Goal: Information Seeking & Learning: Learn about a topic

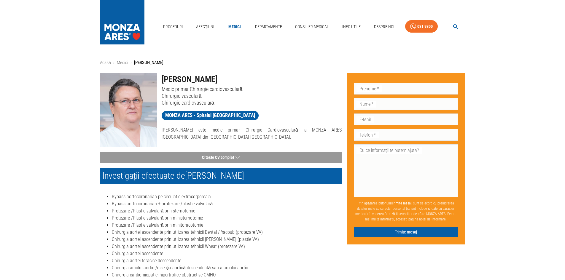
click at [200, 26] on link "Afecțiuni" at bounding box center [205, 27] width 23 height 12
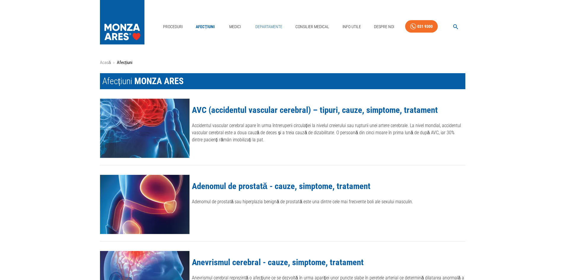
click at [265, 25] on link "Departamente" at bounding box center [269, 27] width 32 height 12
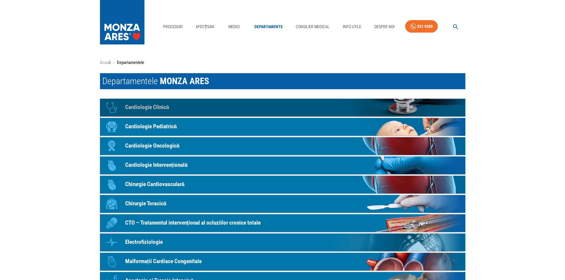
click at [199, 103] on link "Icon Cardiologie Clinică" at bounding box center [282, 108] width 365 height 18
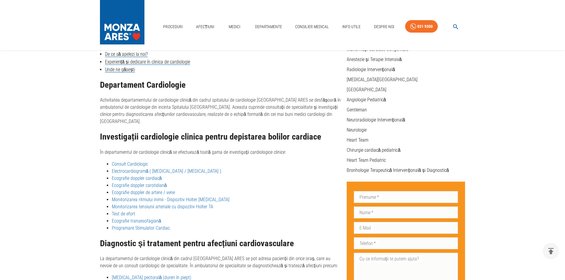
scroll to position [109, 0]
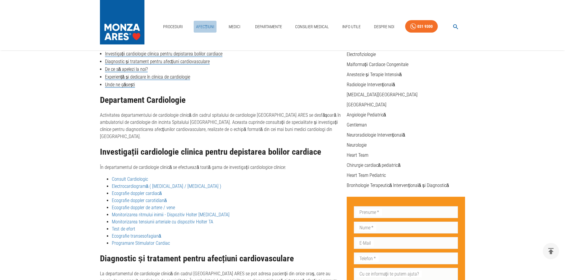
click at [213, 27] on link "Afecțiuni" at bounding box center [205, 27] width 23 height 12
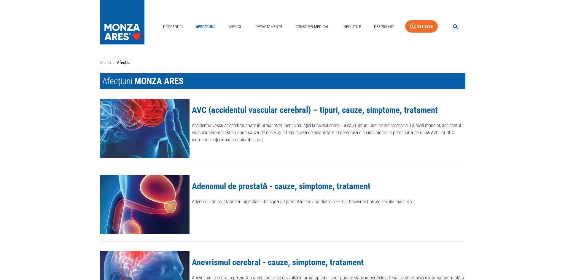
click at [242, 19] on div "Medici" at bounding box center [234, 26] width 19 height 17
click at [316, 28] on link "Consilier Medical" at bounding box center [312, 27] width 39 height 12
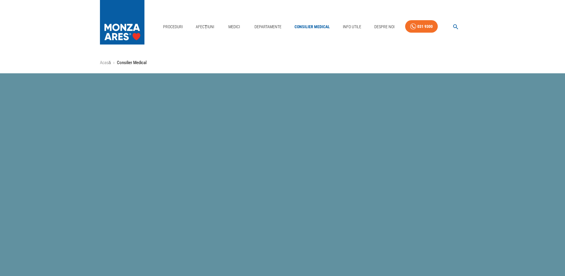
click at [260, 38] on div "Proceduri Afecțiuni Medici Departamente Consilier Medical Info Utile Despre Noi…" at bounding box center [282, 25] width 565 height 50
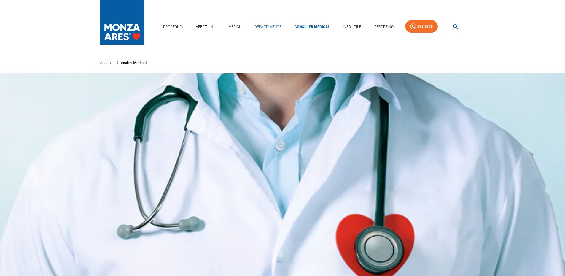
click at [267, 23] on link "Departamente" at bounding box center [268, 27] width 32 height 12
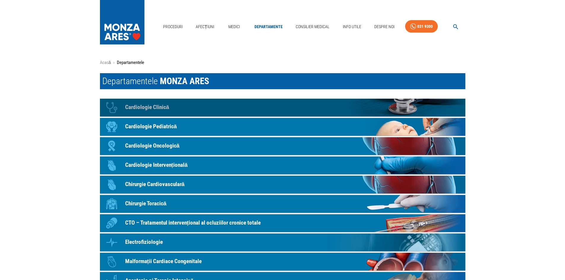
click at [163, 110] on p "Cardiologie Clinică" at bounding box center [147, 107] width 44 height 9
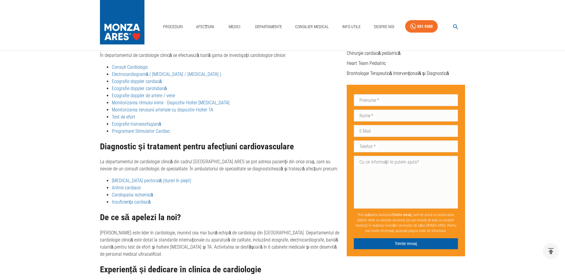
scroll to position [97, 0]
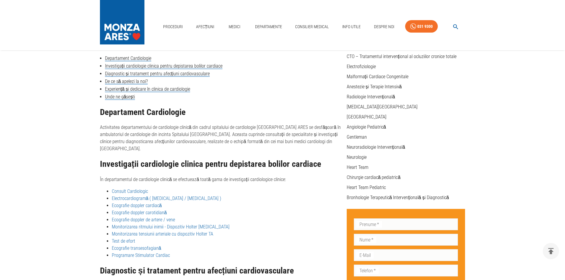
click at [149, 176] on p "În departamentul de cardiologie clinică se efectuează toată gama de investigați…" at bounding box center [221, 179] width 242 height 7
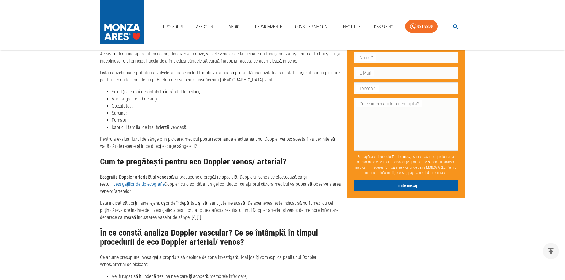
scroll to position [1157, 0]
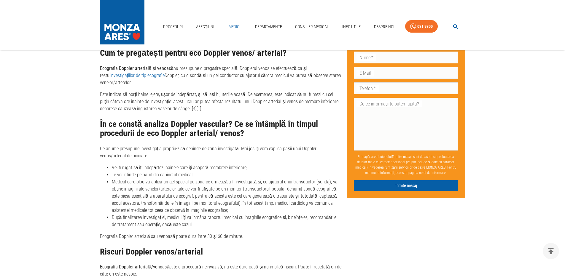
click at [228, 23] on link "Medici" at bounding box center [234, 27] width 19 height 12
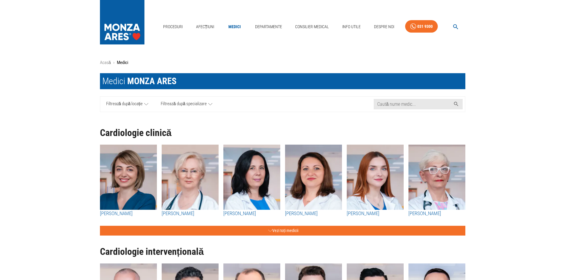
click at [184, 107] on span "Filtrează după specializare" at bounding box center [184, 104] width 46 height 7
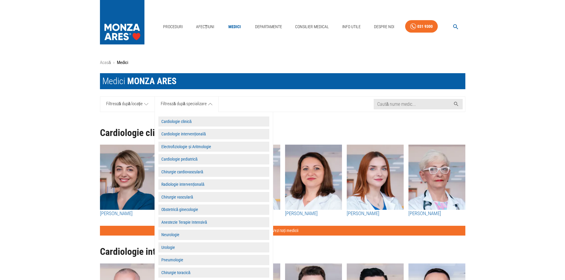
click at [194, 150] on button "Electrofiziologie și Aritmologie" at bounding box center [213, 147] width 111 height 10
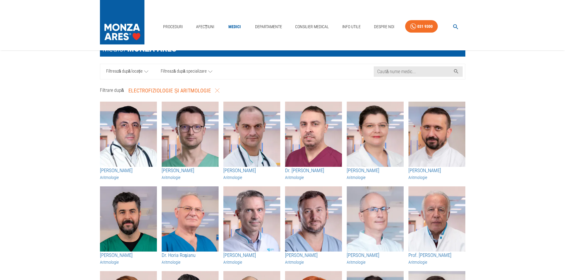
scroll to position [30, 0]
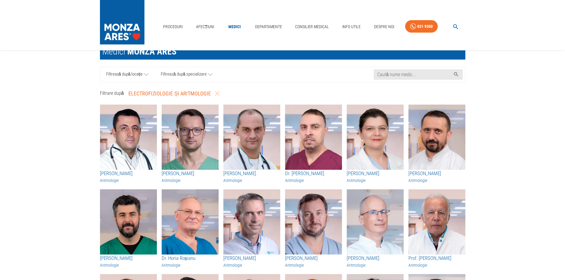
click at [266, 154] on img "button" at bounding box center [251, 137] width 57 height 65
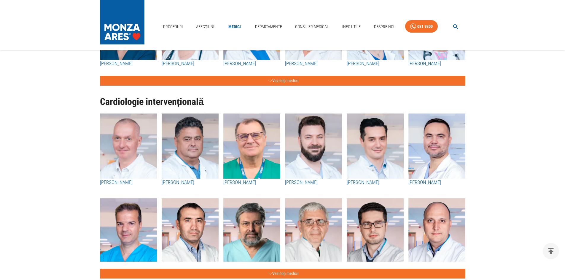
scroll to position [178, 0]
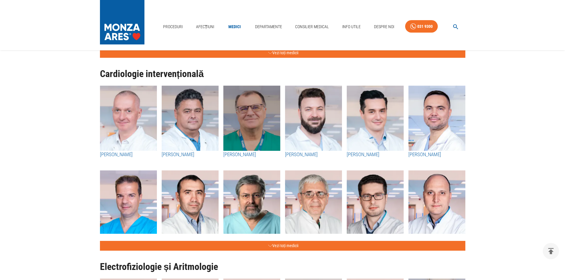
click at [262, 110] on img "button" at bounding box center [251, 118] width 57 height 65
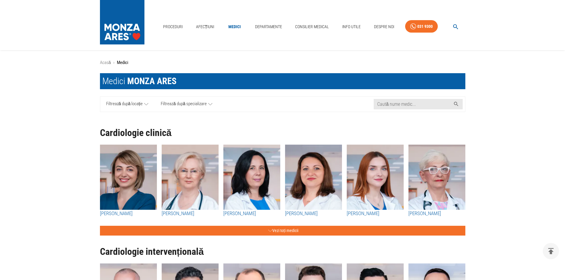
scroll to position [178, 0]
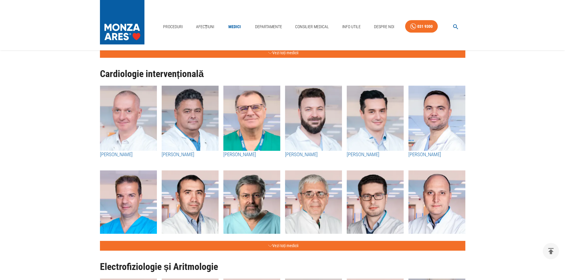
click at [133, 116] on img "button" at bounding box center [128, 118] width 57 height 65
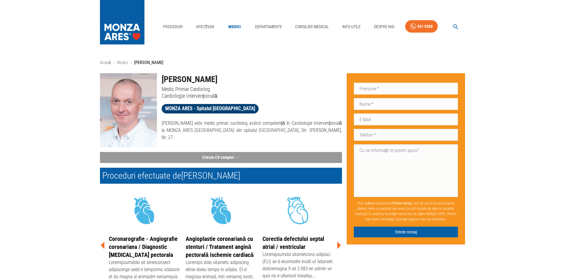
click at [213, 105] on span "MONZA ARES - Spitalul [GEOGRAPHIC_DATA]" at bounding box center [210, 108] width 97 height 7
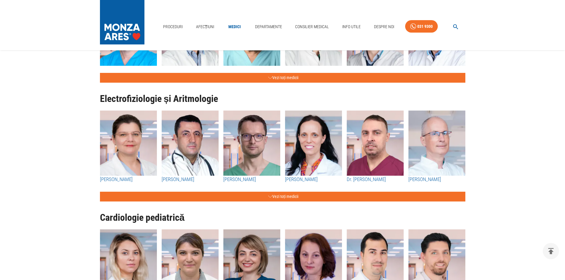
scroll to position [415, 0]
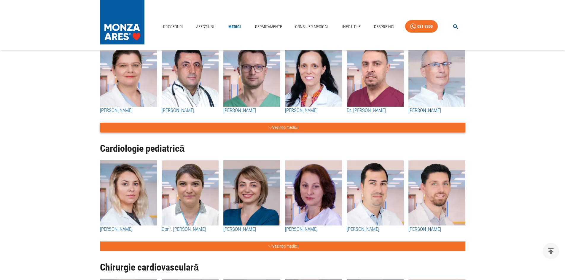
click at [306, 134] on div "Cardiologie pediatrică Dr. Alina Oprescu Conf. Dr. Eliza Cinteza Dr. Silvia Dea…" at bounding box center [280, 192] width 370 height 119
click at [301, 126] on button "Vezi toți medicii" at bounding box center [282, 128] width 365 height 10
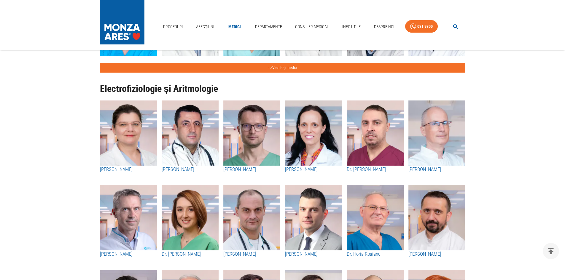
scroll to position [356, 0]
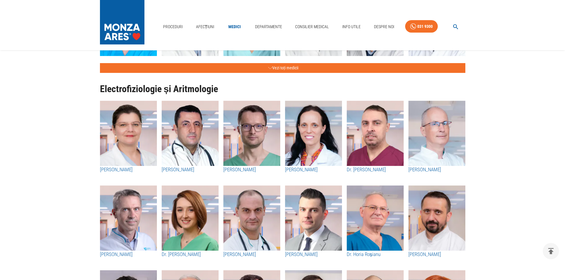
click at [394, 123] on img "button" at bounding box center [375, 133] width 57 height 65
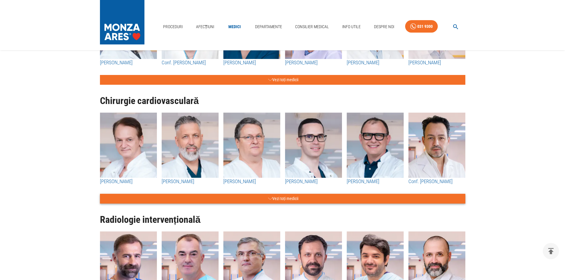
scroll to position [653, 0]
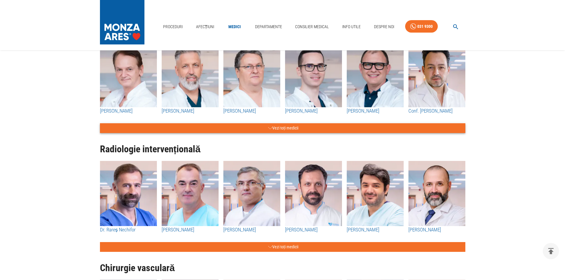
click at [270, 130] on icon "button" at bounding box center [270, 128] width 4 height 7
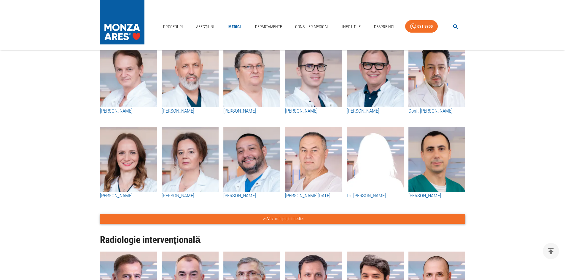
click at [266, 71] on img "button" at bounding box center [251, 74] width 57 height 65
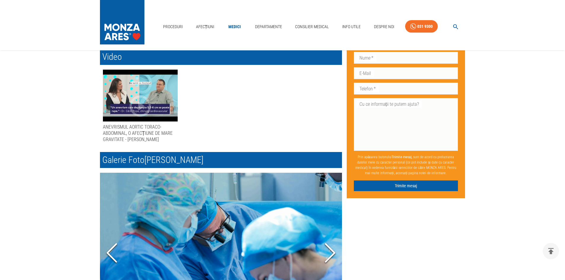
scroll to position [504, 0]
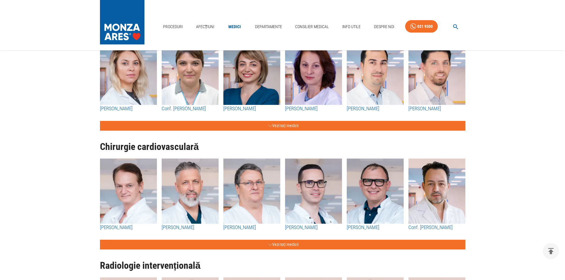
scroll to position [534, 0]
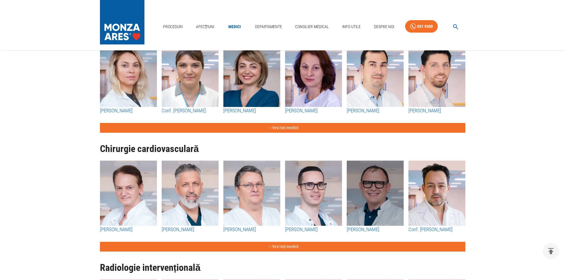
click at [363, 195] on img "button" at bounding box center [375, 193] width 57 height 65
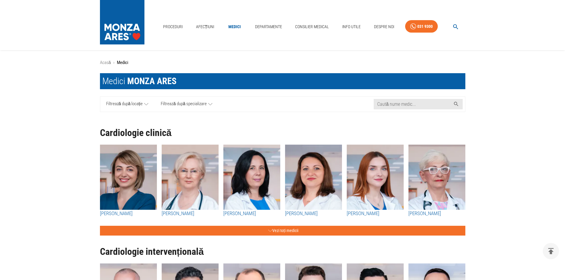
scroll to position [534, 0]
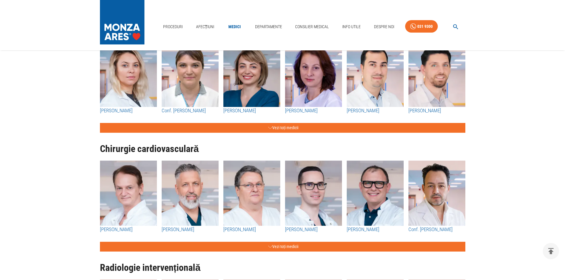
click at [441, 183] on img "button" at bounding box center [436, 193] width 57 height 65
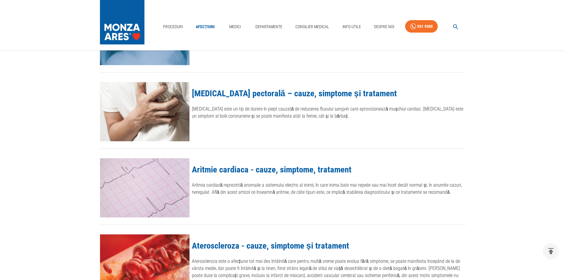
scroll to position [198, 0]
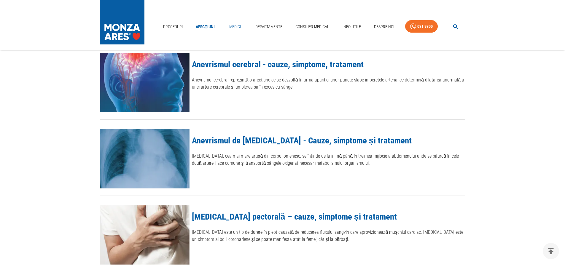
click at [235, 24] on link "Medici" at bounding box center [234, 27] width 19 height 12
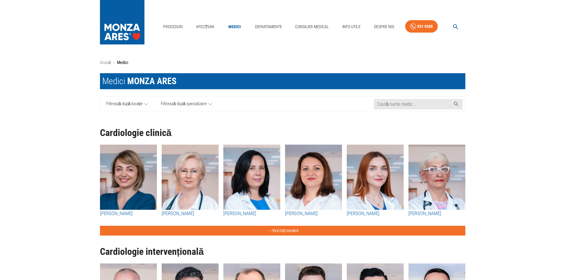
click at [188, 108] on span "Filtrează după specializare" at bounding box center [184, 104] width 46 height 7
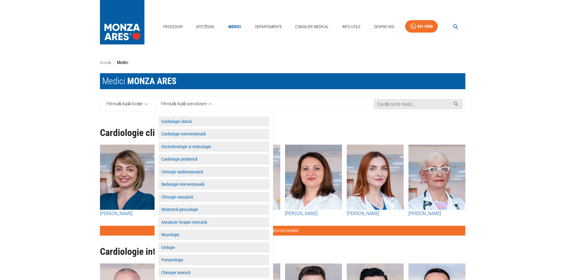
click at [210, 149] on button "Electrofiziologie și Aritmologie" at bounding box center [213, 147] width 111 height 10
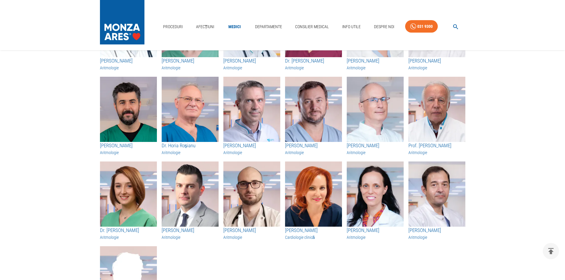
scroll to position [148, 0]
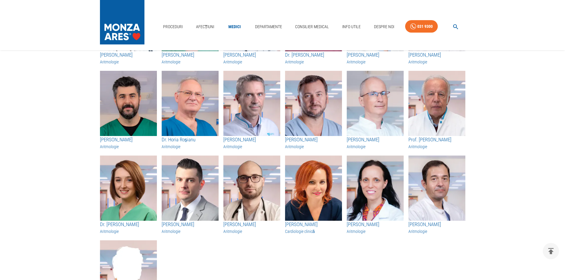
click at [437, 192] on img "button" at bounding box center [436, 188] width 57 height 65
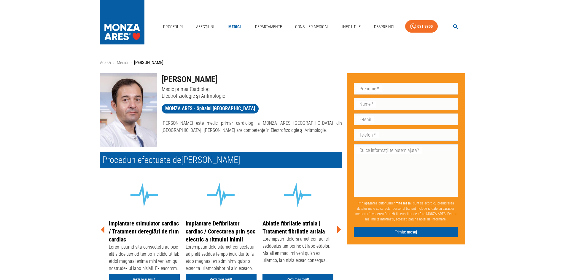
drag, startPoint x: 163, startPoint y: 79, endPoint x: 256, endPoint y: 72, distance: 92.8
click at [256, 72] on div "Dr. Corneliu Iorgulescu Medic primar Cardiolog Electrofiziologie și Aritmologie" at bounding box center [249, 84] width 185 height 31
copy h1 "Dr. Corneliu Iorgulescu"
click at [339, 230] on icon at bounding box center [339, 229] width 4 height 7
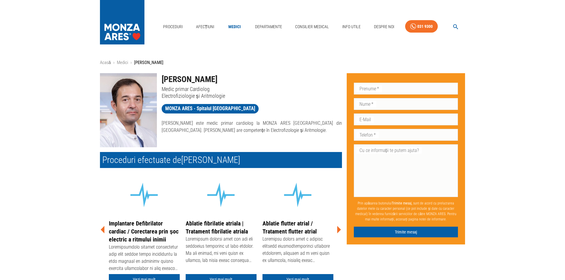
click at [339, 230] on icon at bounding box center [339, 229] width 4 height 7
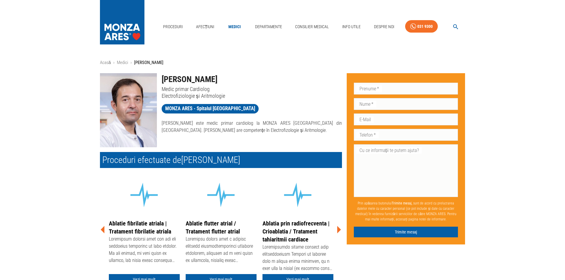
click at [339, 230] on icon at bounding box center [339, 229] width 4 height 7
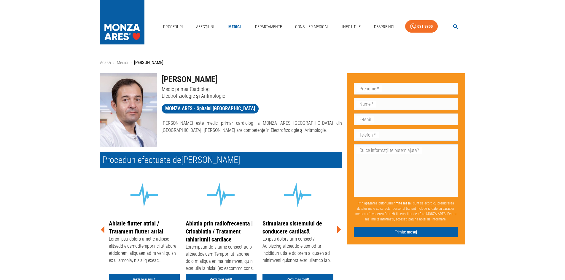
click at [339, 230] on icon at bounding box center [339, 229] width 4 height 7
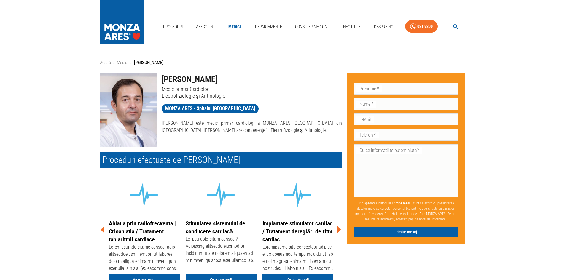
click at [338, 229] on icon at bounding box center [339, 229] width 4 height 7
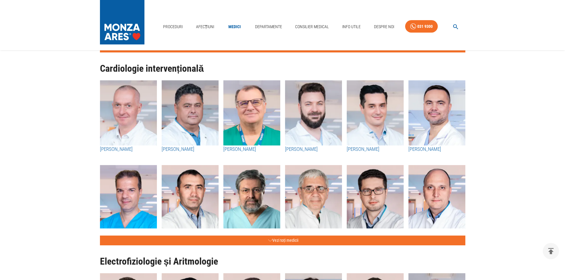
scroll to position [178, 0]
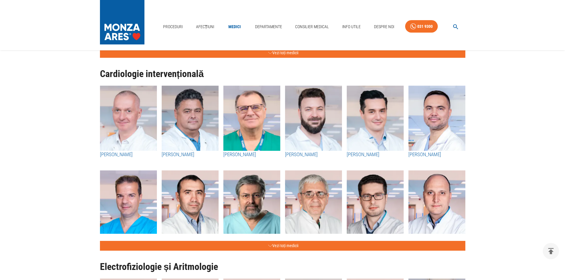
click at [181, 104] on img "button" at bounding box center [190, 118] width 57 height 65
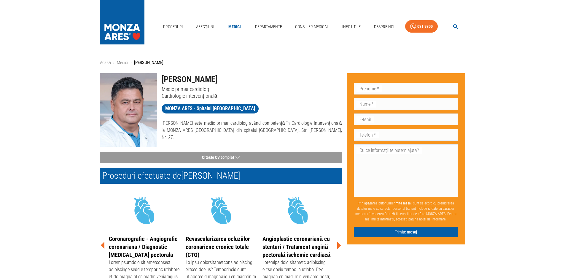
click at [216, 133] on p "Dr. Marin Postu este medic primar cardiolog având competență în Cardiologie Int…" at bounding box center [252, 130] width 180 height 21
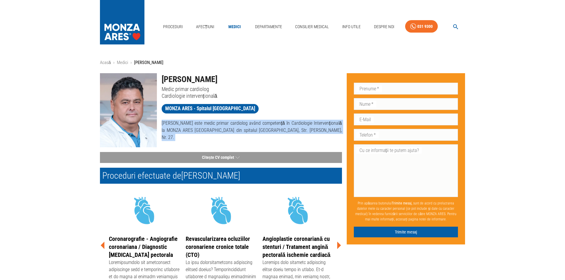
click at [216, 133] on p "Dr. Marin Postu este medic primar cardiolog având competență în Cardiologie Int…" at bounding box center [252, 130] width 180 height 21
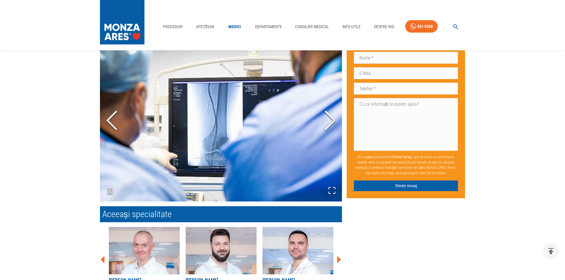
scroll to position [504, 0]
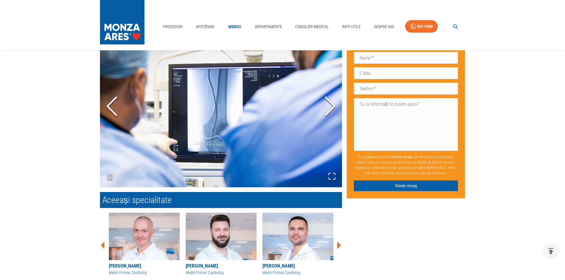
click at [327, 109] on icon "Next Slide" at bounding box center [330, 107] width 18 height 36
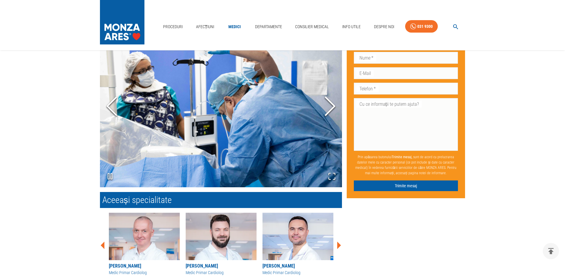
click at [327, 109] on icon "Next Slide" at bounding box center [330, 107] width 18 height 36
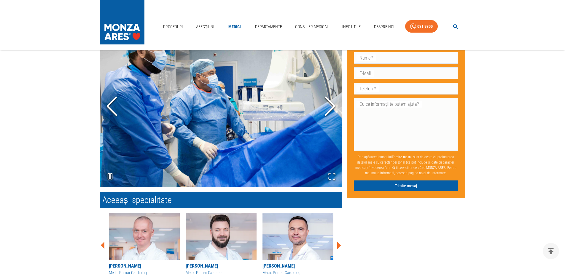
click at [107, 109] on icon "Previous Slide" at bounding box center [112, 107] width 18 height 36
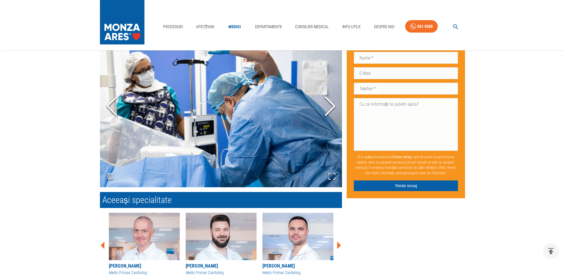
click at [107, 109] on icon "Previous Slide" at bounding box center [112, 107] width 18 height 36
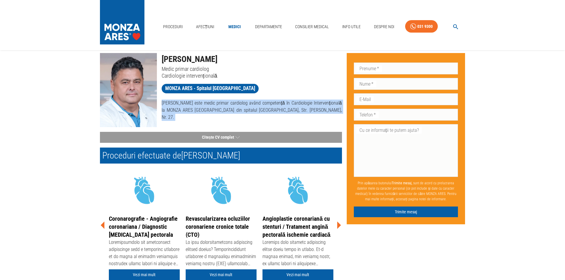
scroll to position [0, 0]
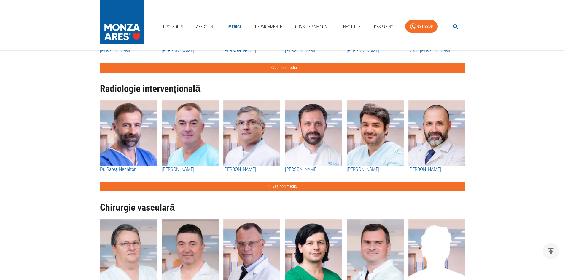
scroll to position [771, 0]
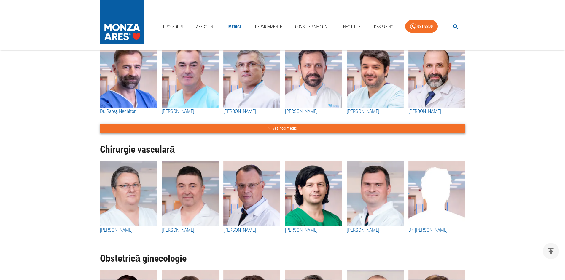
click at [281, 131] on button "Vezi toți medicii" at bounding box center [282, 129] width 365 height 10
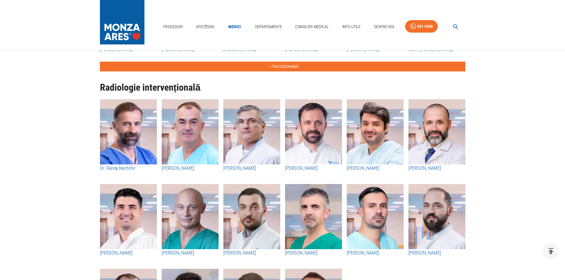
scroll to position [712, 0]
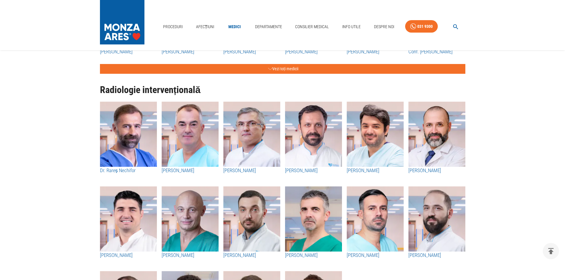
click at [138, 158] on img "button" at bounding box center [128, 134] width 57 height 65
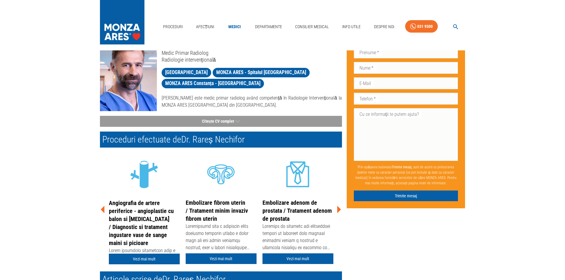
scroll to position [59, 0]
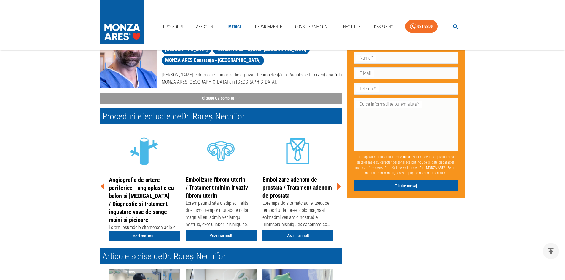
click at [336, 184] on icon at bounding box center [339, 187] width 18 height 18
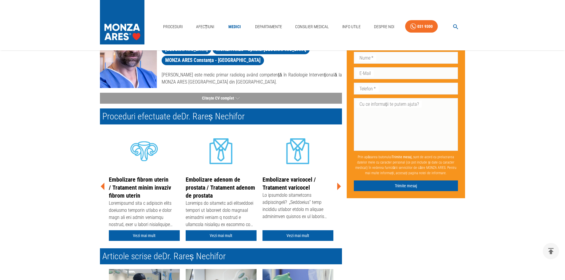
click at [336, 184] on icon at bounding box center [339, 187] width 18 height 18
click at [338, 184] on icon at bounding box center [339, 186] width 4 height 7
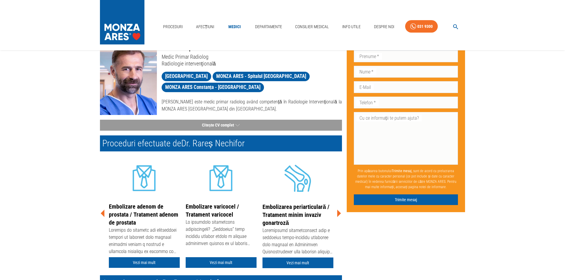
scroll to position [30, 0]
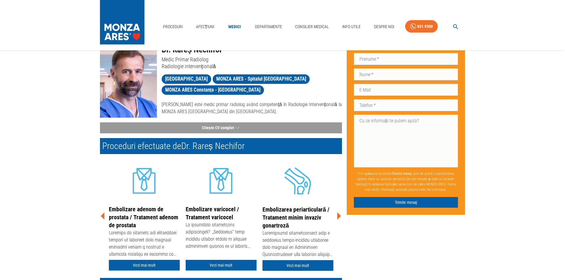
click at [337, 215] on icon at bounding box center [339, 216] width 18 height 18
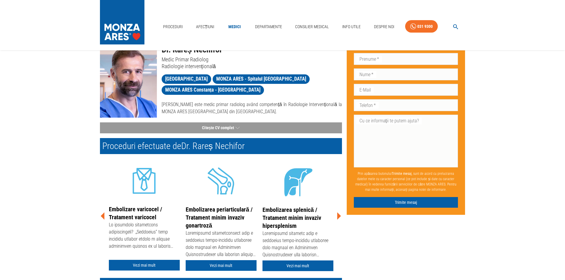
click at [337, 215] on icon at bounding box center [339, 216] width 18 height 18
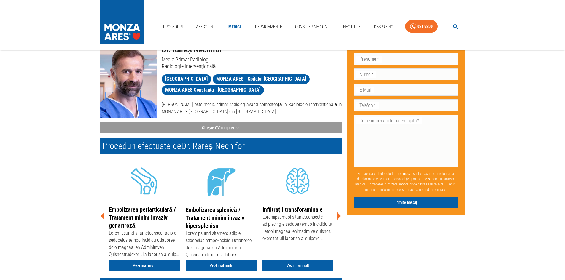
click at [102, 214] on icon at bounding box center [103, 216] width 18 height 18
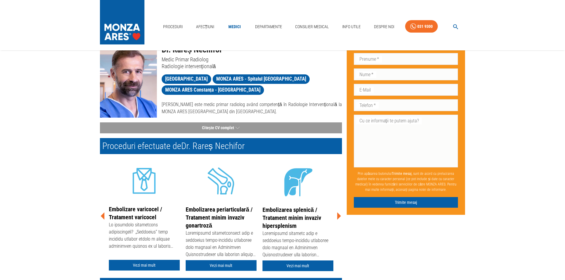
click at [139, 102] on img at bounding box center [128, 81] width 57 height 74
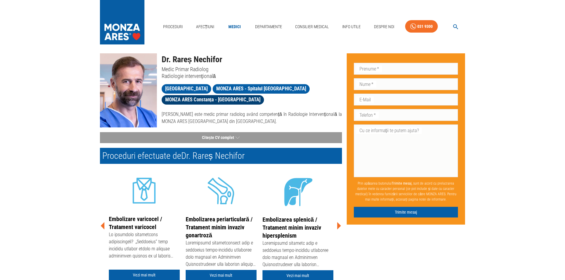
scroll to position [0, 0]
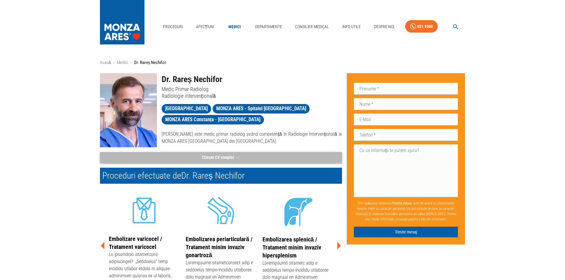
click at [225, 158] on button "Citește CV complet" at bounding box center [221, 157] width 242 height 11
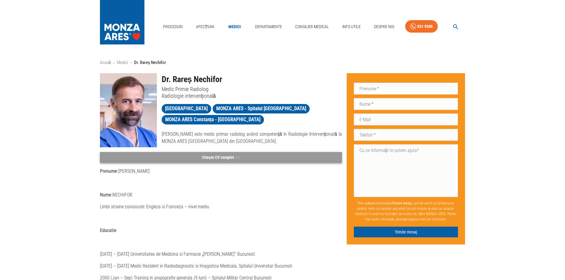
click at [211, 157] on button "Citește CV complet" at bounding box center [221, 157] width 242 height 11
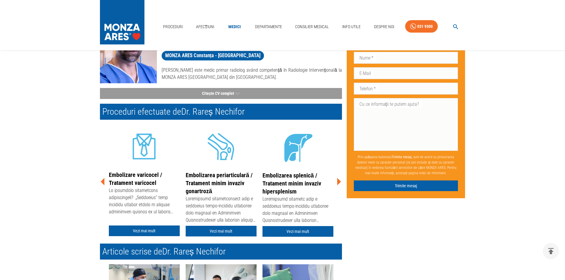
scroll to position [178, 0]
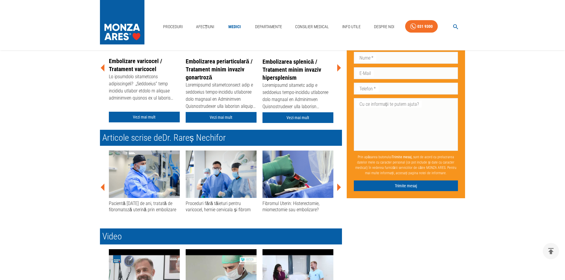
click at [145, 176] on img at bounding box center [144, 174] width 71 height 47
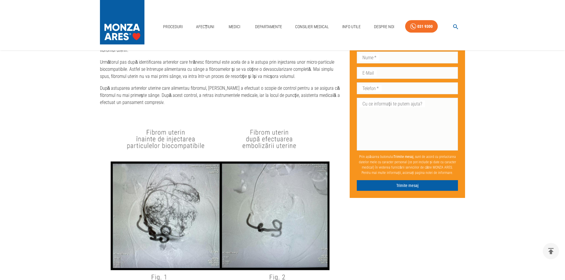
scroll to position [712, 0]
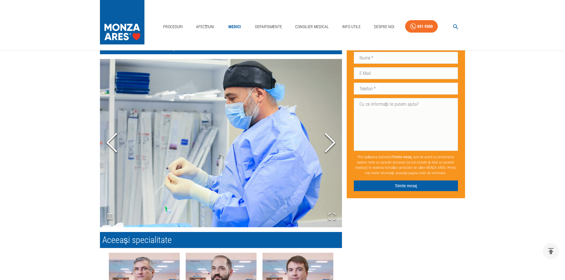
scroll to position [504, 0]
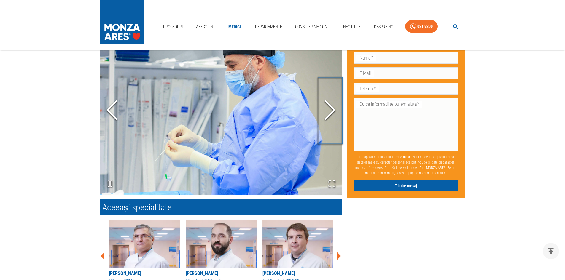
click at [336, 106] on icon "Next Slide" at bounding box center [330, 111] width 18 height 36
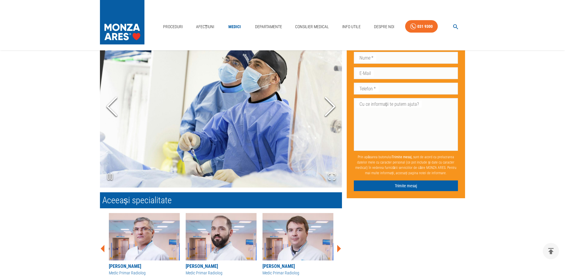
click at [335, 106] on polyline "Next Slide" at bounding box center [330, 107] width 9 height 18
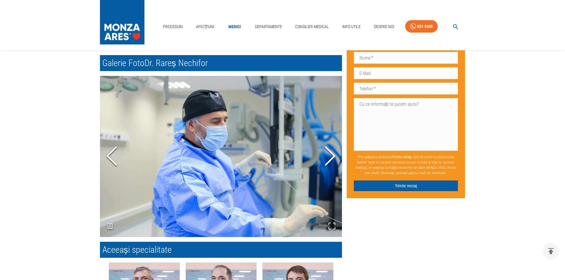
scroll to position [445, 0]
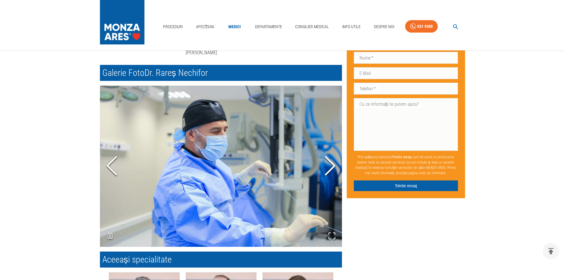
click at [336, 168] on icon "Next Slide" at bounding box center [330, 166] width 18 height 36
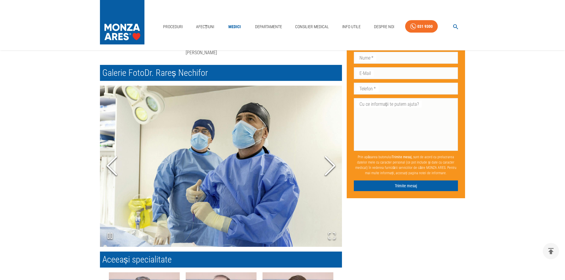
click at [336, 168] on icon "Next Slide" at bounding box center [330, 166] width 18 height 36
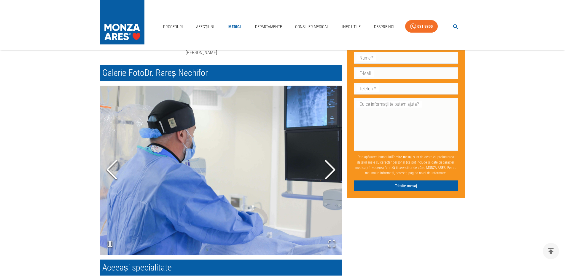
click at [336, 168] on icon "Next Slide" at bounding box center [330, 170] width 18 height 36
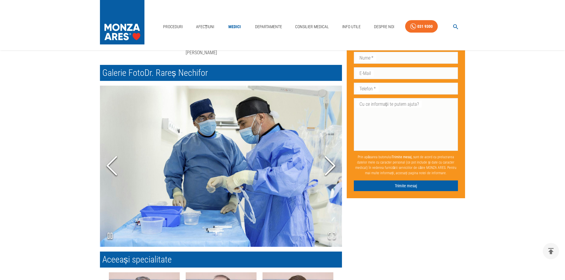
click at [336, 168] on icon "Next Slide" at bounding box center [330, 166] width 18 height 36
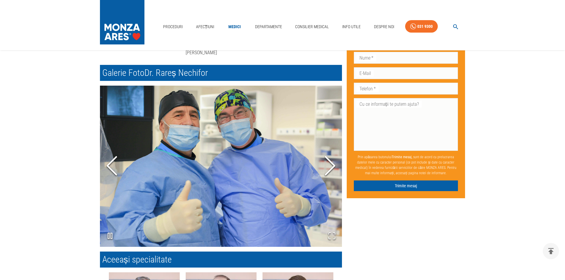
click at [332, 170] on polyline "Next Slide" at bounding box center [330, 166] width 9 height 18
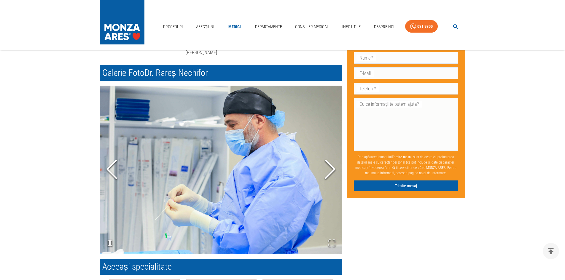
click at [332, 170] on icon "Next Slide" at bounding box center [330, 170] width 18 height 36
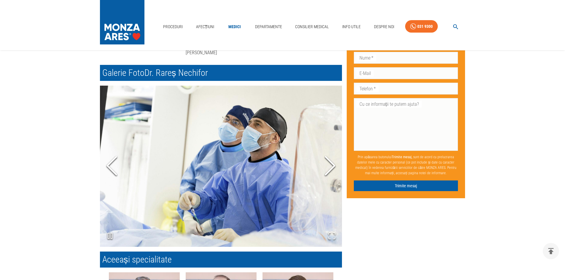
click at [332, 170] on polyline "Next Slide" at bounding box center [330, 166] width 9 height 18
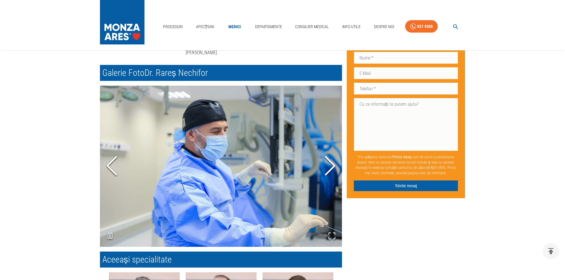
click at [332, 170] on polyline "Next Slide" at bounding box center [330, 166] width 9 height 18
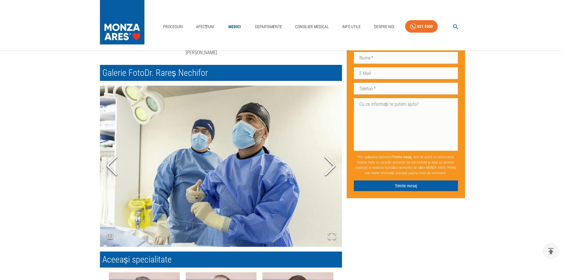
click at [332, 170] on polyline "Next Slide" at bounding box center [330, 166] width 9 height 18
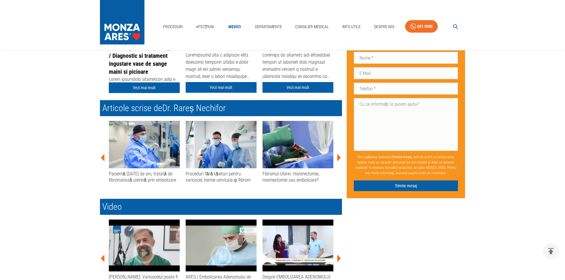
scroll to position [0, 0]
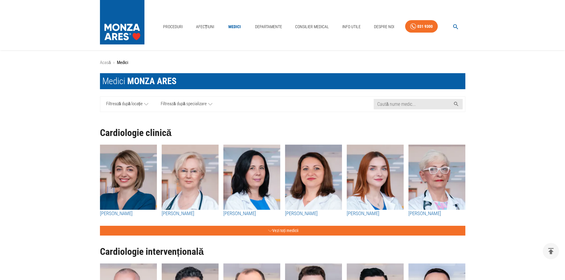
scroll to position [712, 0]
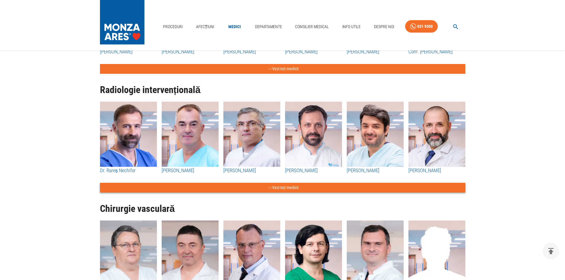
click at [261, 188] on button "Vezi toți medicii" at bounding box center [282, 188] width 365 height 10
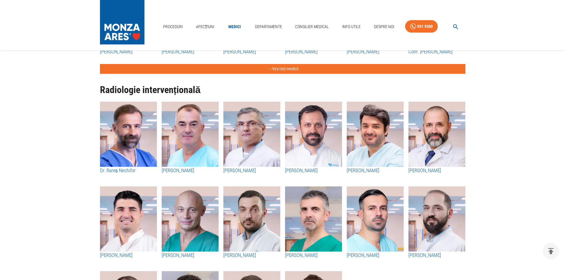
click at [318, 144] on img "button" at bounding box center [313, 134] width 57 height 65
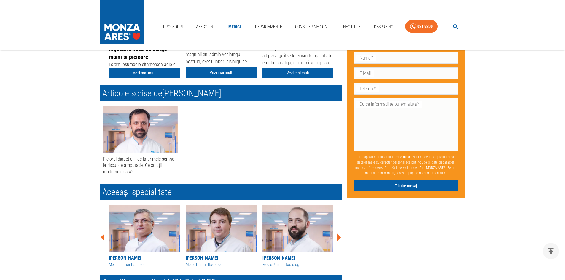
scroll to position [267, 0]
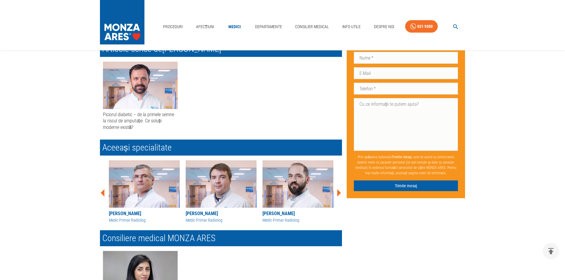
click at [150, 171] on img at bounding box center [144, 183] width 71 height 47
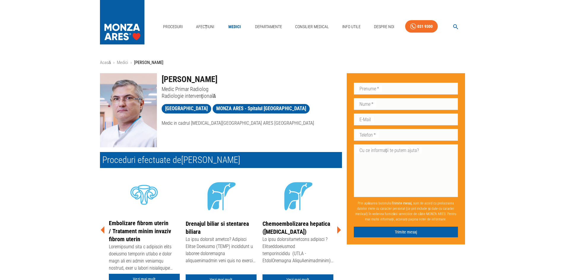
click at [338, 229] on icon at bounding box center [339, 229] width 4 height 7
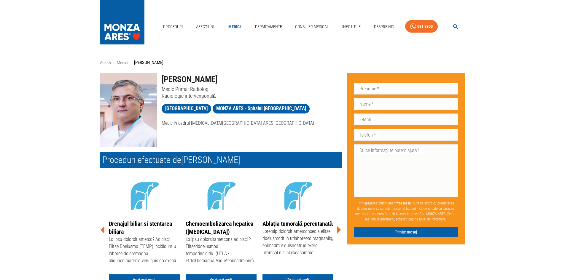
click at [338, 229] on icon at bounding box center [339, 229] width 4 height 7
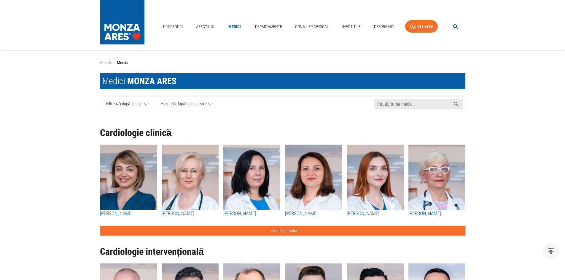
scroll to position [712, 0]
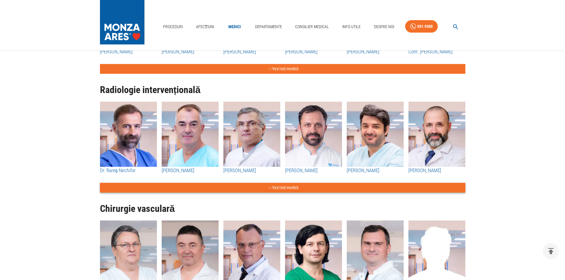
click at [279, 191] on button "Vezi toți medicii" at bounding box center [282, 188] width 365 height 10
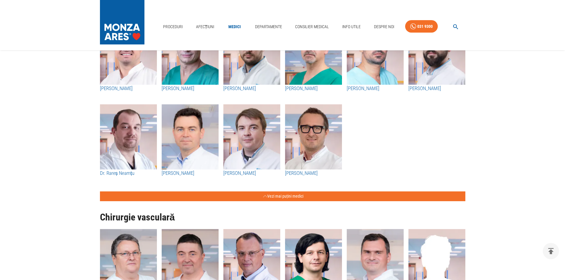
scroll to position [890, 0]
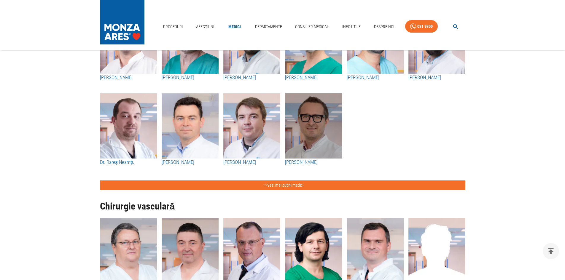
click at [331, 144] on img "button" at bounding box center [313, 125] width 57 height 65
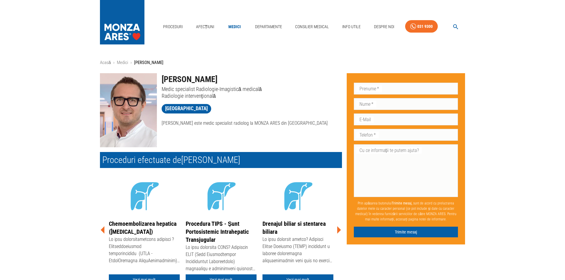
click at [143, 119] on img at bounding box center [128, 110] width 57 height 74
drag, startPoint x: 143, startPoint y: 119, endPoint x: 144, endPoint y: 112, distance: 7.8
click at [143, 119] on img at bounding box center [128, 110] width 57 height 74
drag, startPoint x: 161, startPoint y: 78, endPoint x: 227, endPoint y: 79, distance: 65.8
click at [227, 79] on h1 "Dr. Theodor Lutz" at bounding box center [252, 79] width 180 height 12
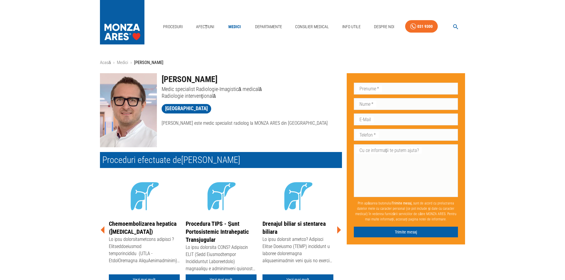
click at [164, 124] on p "Dr. Theodor Lutz este medic specialist radiolog la MONZA ARES din Spitalul Memo…" at bounding box center [252, 123] width 180 height 7
click at [176, 106] on span "Spitalul Memorial Băneasa" at bounding box center [187, 108] width 50 height 7
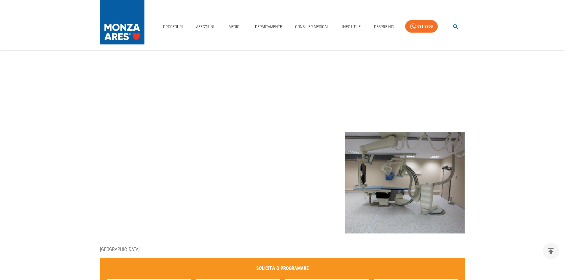
scroll to position [59, 0]
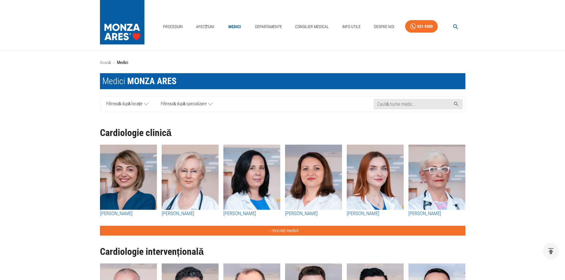
scroll to position [890, 0]
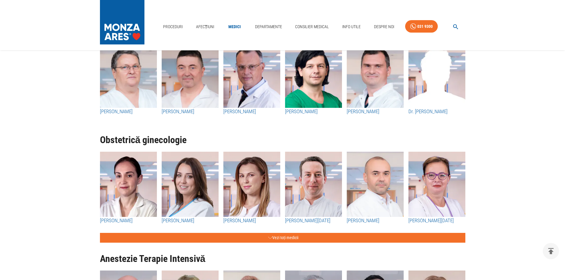
click at [190, 233] on div "Obstetrică ginecologie Dr. Diana Aldeș Dr. Cristiana Boitan Dr. Ofelia Casiana …" at bounding box center [280, 183] width 370 height 119
click at [200, 227] on div "Obstetrică ginecologie Dr. Diana Aldeș Dr. Cristiana Boitan Dr. Ofelia Casiana …" at bounding box center [280, 183] width 370 height 119
click at [297, 235] on button "Vezi toți medicii" at bounding box center [282, 238] width 365 height 10
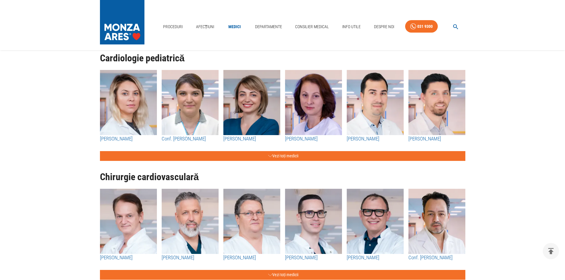
scroll to position [504, 0]
